Goal: Information Seeking & Learning: Learn about a topic

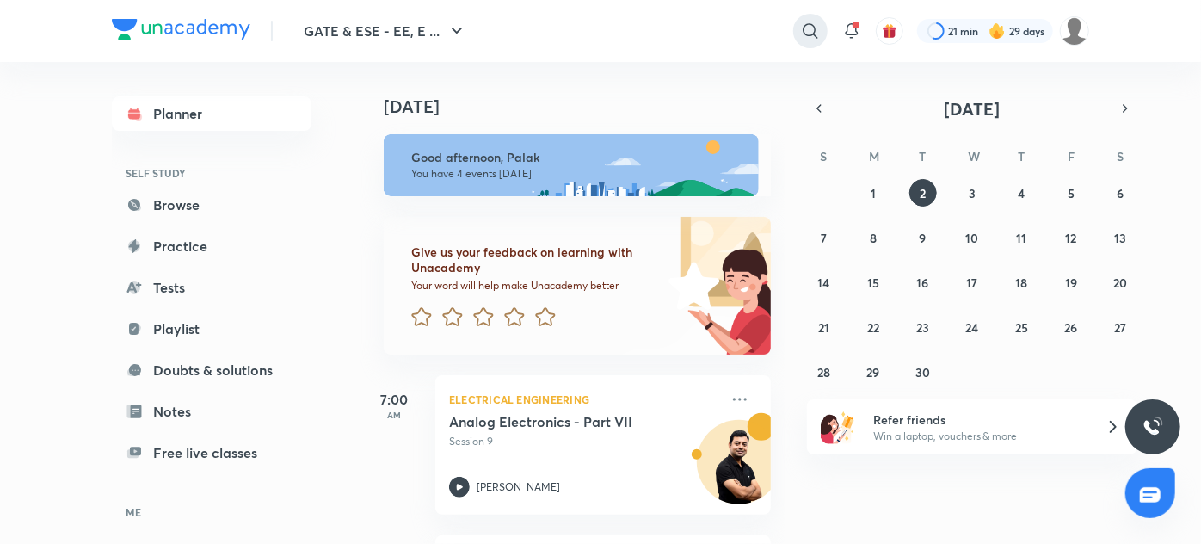
click at [803, 30] on icon at bounding box center [810, 31] width 21 height 21
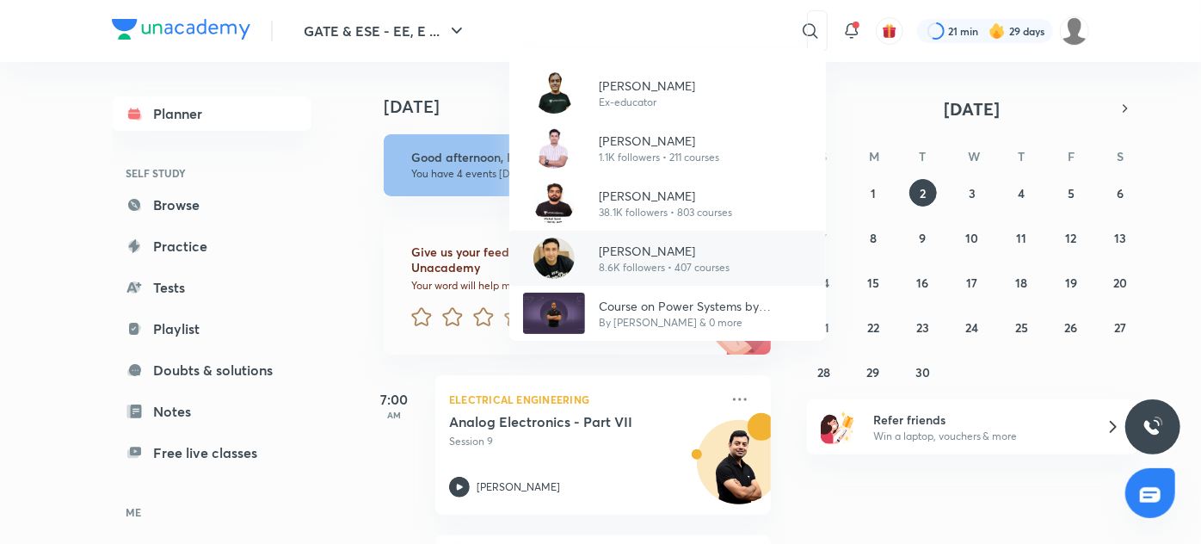
click at [686, 246] on p "[PERSON_NAME]" at bounding box center [664, 251] width 131 height 18
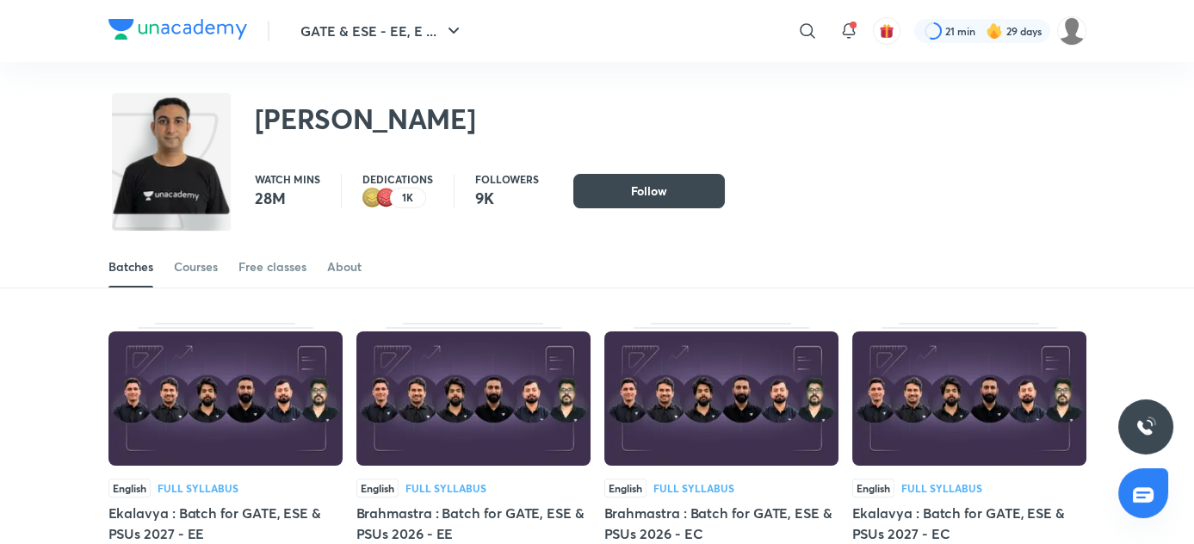
click at [222, 279] on div "Batches Courses Free classes About" at bounding box center [597, 266] width 978 height 41
click at [215, 278] on link "Courses" at bounding box center [196, 266] width 44 height 41
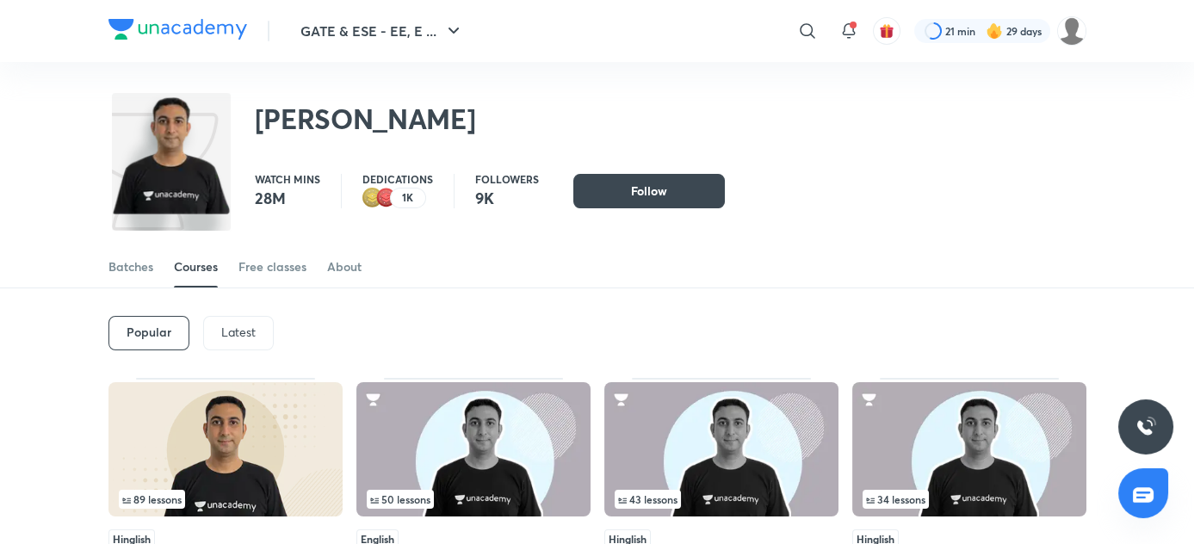
click at [213, 421] on img at bounding box center [225, 449] width 234 height 134
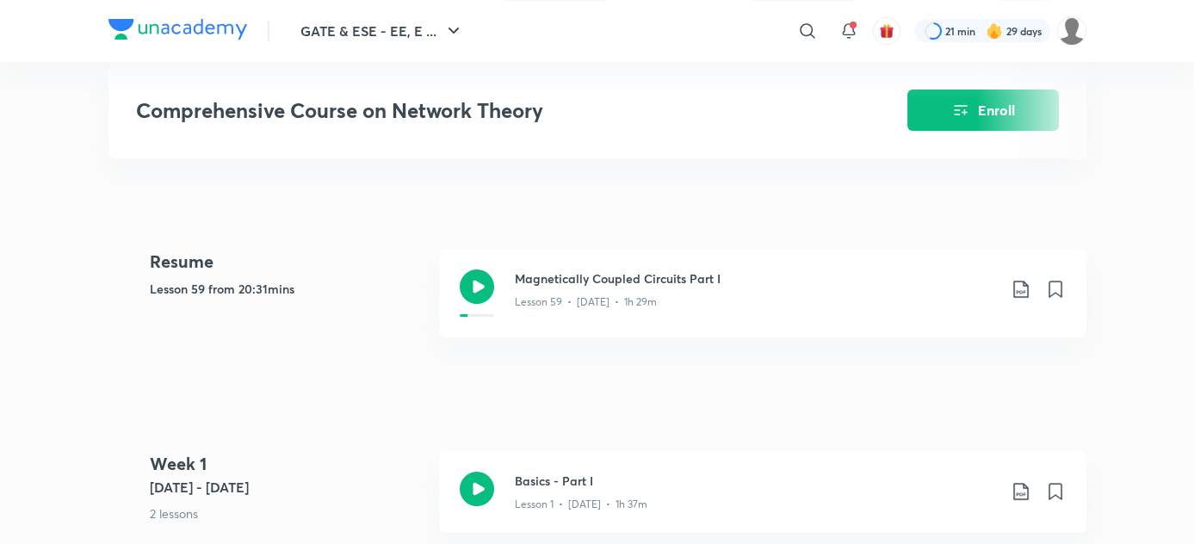
scroll to position [656, 0]
click at [632, 286] on h3 "Magnetically Coupled Circuits Part I" at bounding box center [756, 277] width 482 height 18
